Goal: Obtain resource: Download file/media

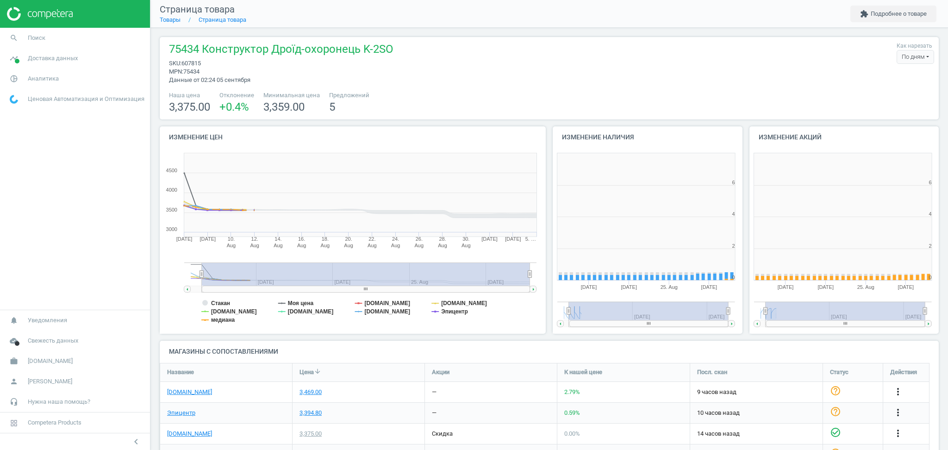
scroll to position [204, 206]
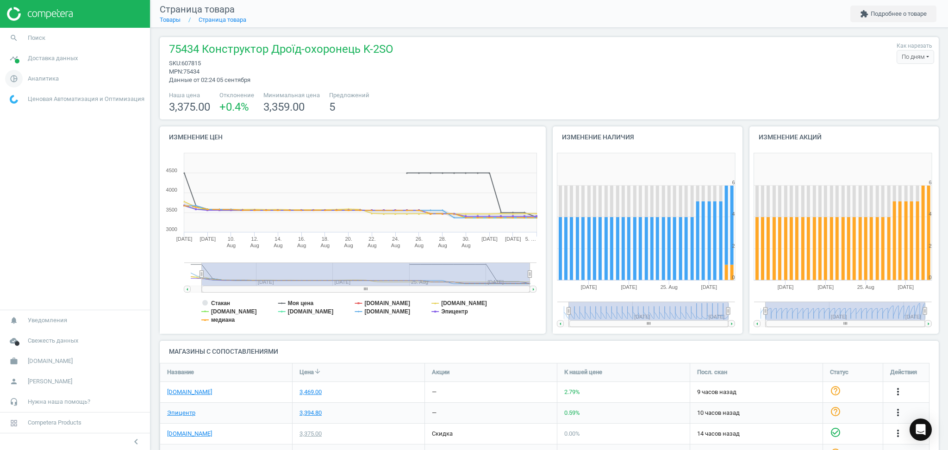
click at [29, 80] on span "Аналитика" at bounding box center [43, 79] width 31 height 8
click at [16, 111] on span "Товары" at bounding box center [19, 112] width 19 height 7
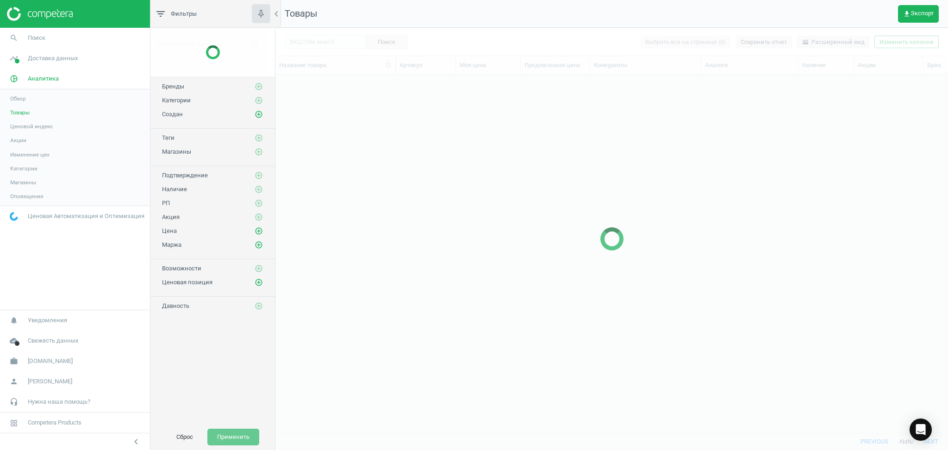
scroll to position [339, 663]
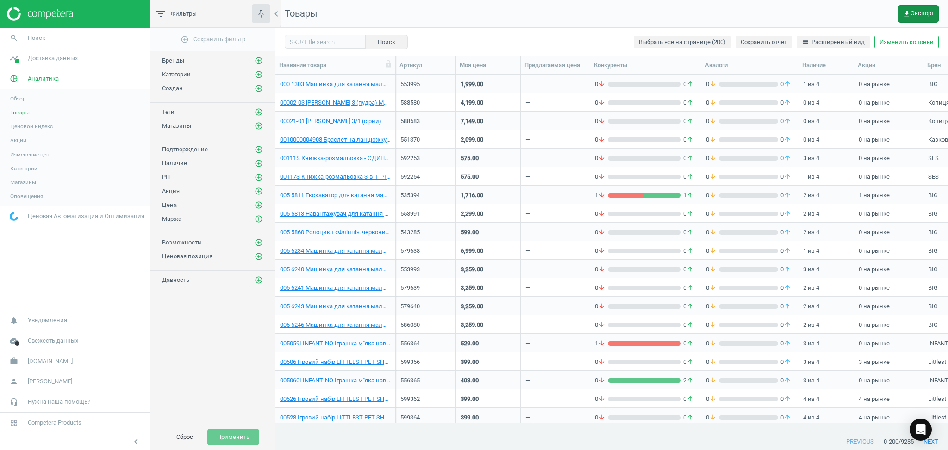
click at [924, 7] on button "get_app Экспорт" at bounding box center [918, 14] width 41 height 18
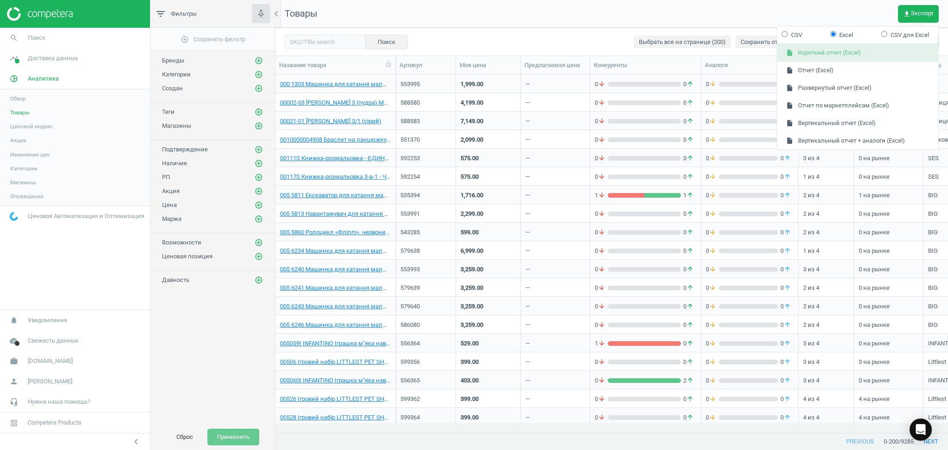
click at [817, 54] on button "insert_drive_file Короткий отчет (Excel)" at bounding box center [857, 53] width 161 height 18
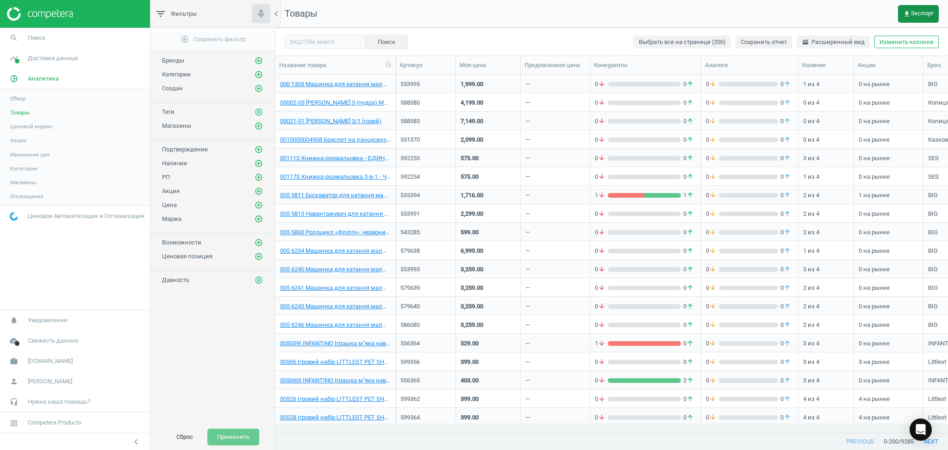
click at [918, 13] on span "get_app Экспорт" at bounding box center [918, 13] width 31 height 7
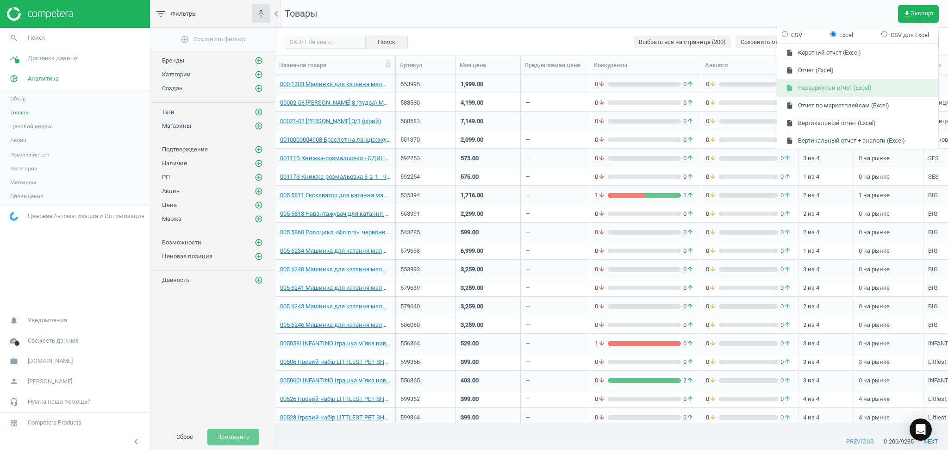
click at [809, 87] on button "insert_drive_file Развернутый отчет (Excel)" at bounding box center [857, 88] width 161 height 18
